Goal: Task Accomplishment & Management: Manage account settings

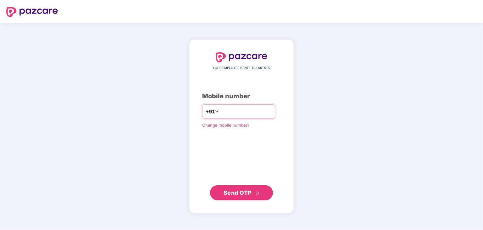
type input "**********"
click at [235, 197] on button "Send OTP" at bounding box center [241, 192] width 63 height 15
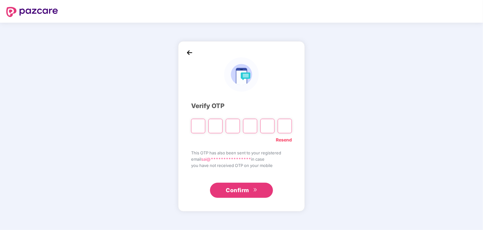
type input "*"
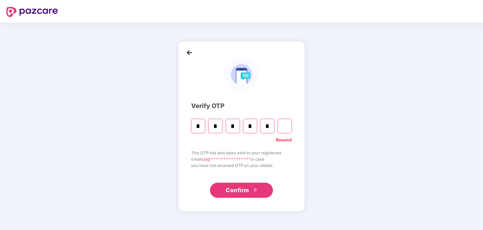
type input "*"
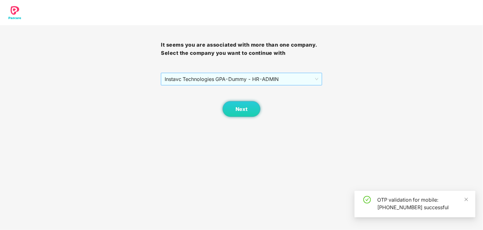
click at [257, 80] on span "Instavc Technologies GPA - Dummy - HR - ADMIN" at bounding box center [241, 79] width 153 height 12
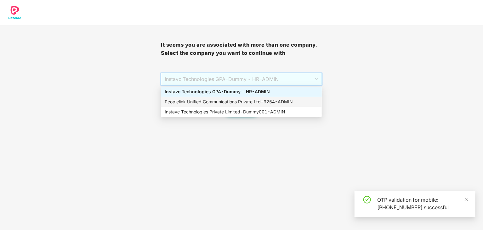
click at [251, 102] on div "Peoplelink Unified Communications Private Ltd - 9254 - ADMIN" at bounding box center [241, 101] width 153 height 7
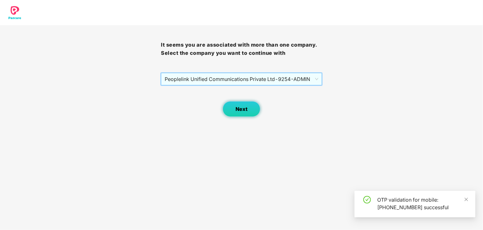
click at [243, 111] on span "Next" at bounding box center [242, 109] width 12 height 6
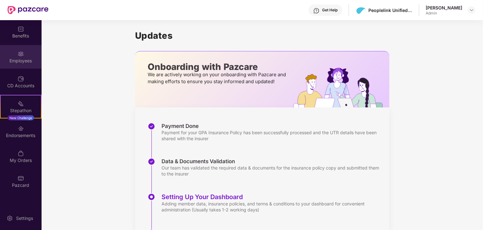
click at [22, 60] on div "Employees" at bounding box center [21, 61] width 42 height 6
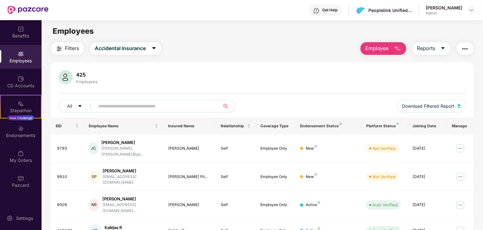
click at [137, 103] on input "text" at bounding box center [154, 105] width 113 height 9
type input "******"
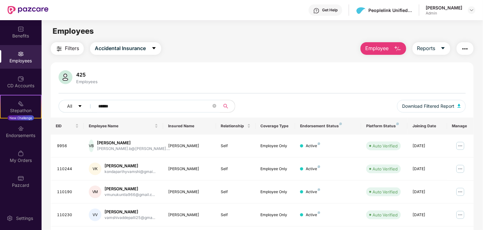
click at [127, 103] on input "******" at bounding box center [154, 105] width 113 height 9
click at [216, 106] on icon "close-circle" at bounding box center [215, 106] width 4 height 4
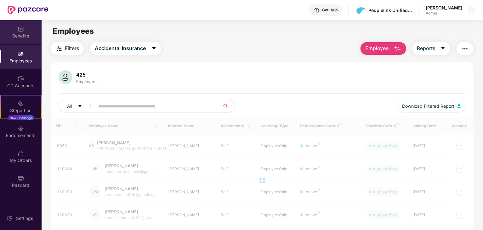
click at [20, 31] on img at bounding box center [21, 29] width 6 height 6
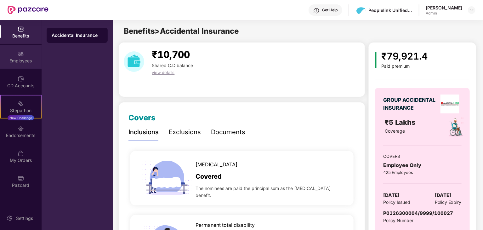
click at [16, 62] on div "Employees" at bounding box center [21, 61] width 42 height 6
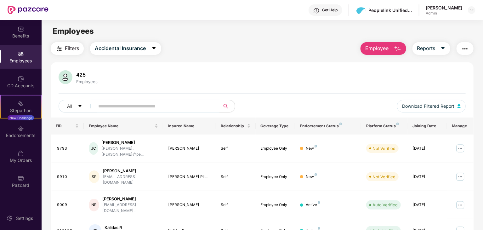
click at [136, 112] on div "All Download Filtered Report" at bounding box center [262, 109] width 407 height 18
click at [142, 110] on input "*" at bounding box center [154, 105] width 113 height 9
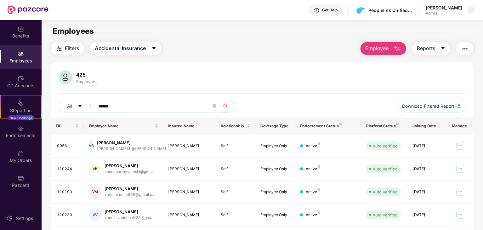
scroll to position [35, 0]
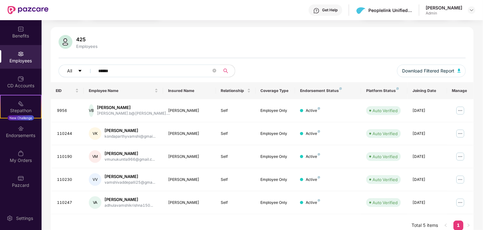
click at [131, 67] on input "******" at bounding box center [154, 70] width 113 height 9
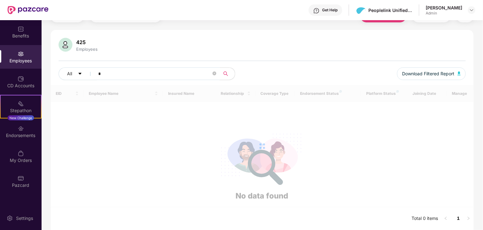
scroll to position [32, 0]
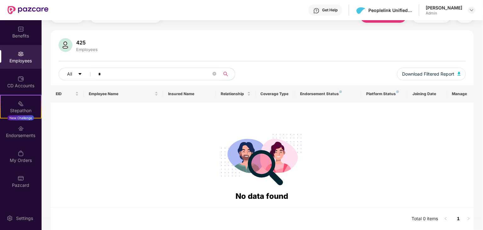
type input "*"
click at [120, 77] on input "*" at bounding box center [154, 73] width 113 height 9
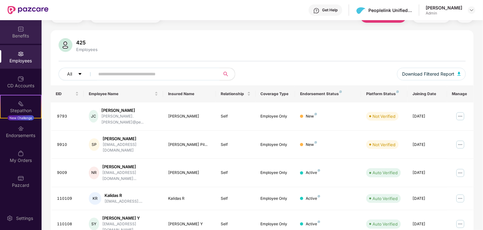
scroll to position [11, 0]
click at [16, 32] on div "Benefits" at bounding box center [21, 32] width 42 height 24
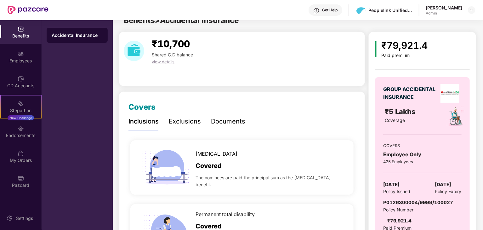
scroll to position [35, 0]
